Goal: Transaction & Acquisition: Obtain resource

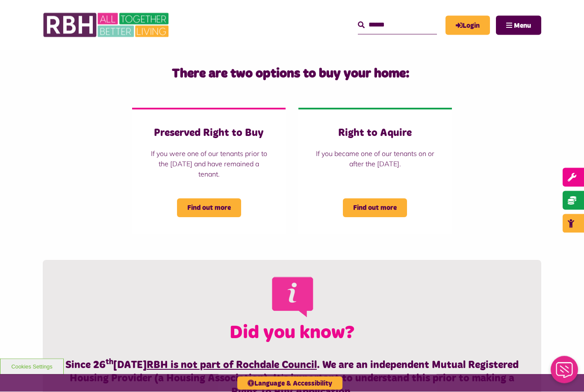
scroll to position [166, 0]
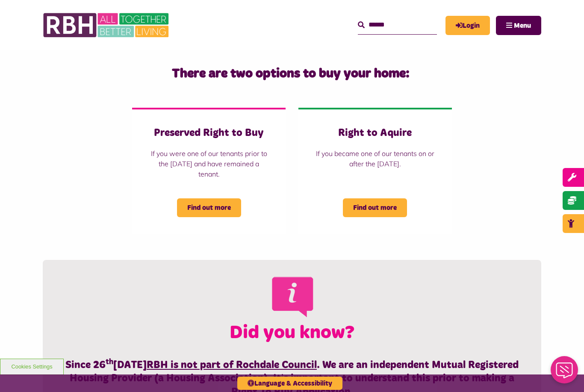
click at [221, 205] on span "Find out more" at bounding box center [209, 207] width 64 height 19
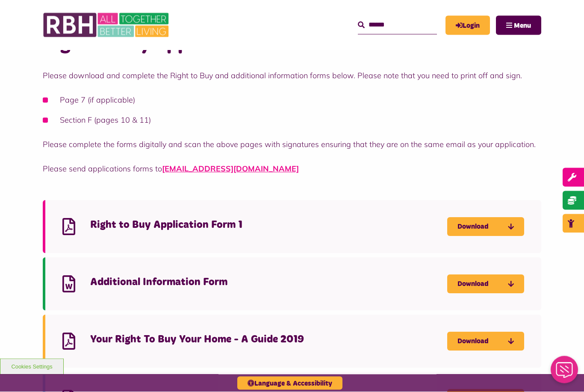
scroll to position [676, 0]
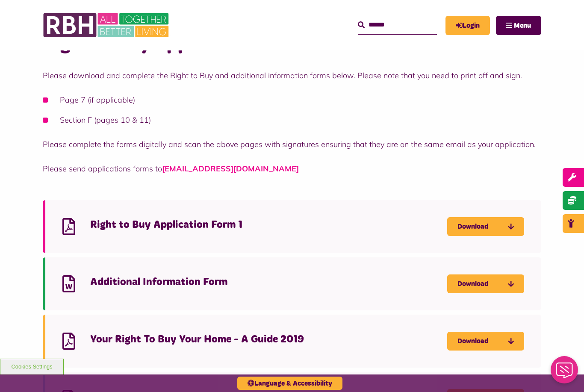
click at [500, 226] on link "Download" at bounding box center [485, 226] width 77 height 19
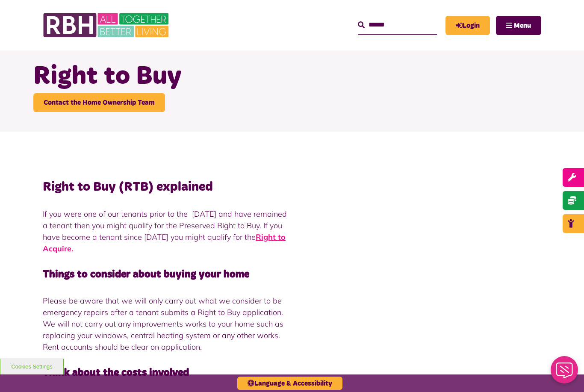
scroll to position [30, 0]
